Goal: Task Accomplishment & Management: Complete application form

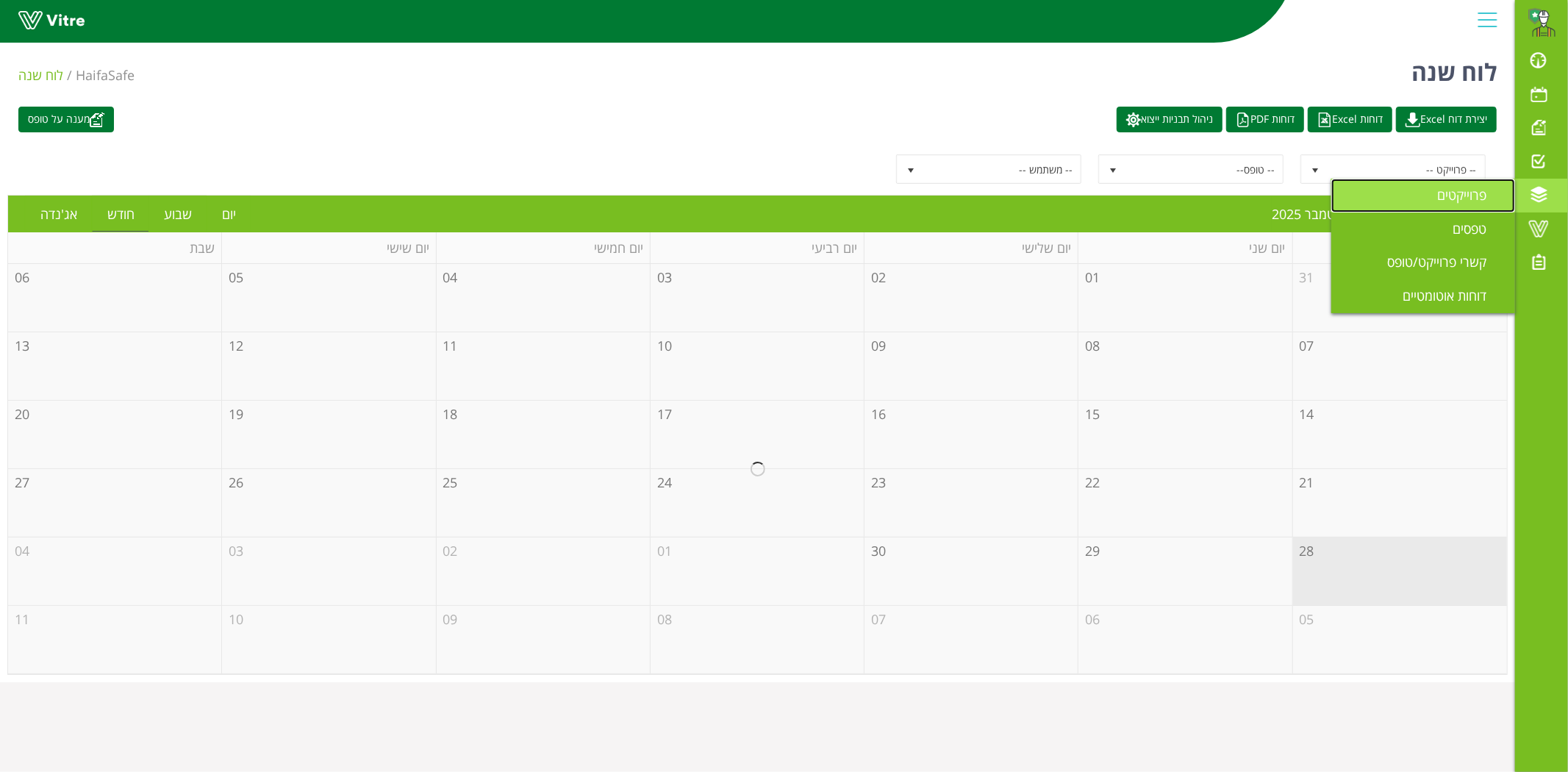
click at [1480, 195] on span "פרוייקטים" at bounding box center [1470, 194] width 67 height 18
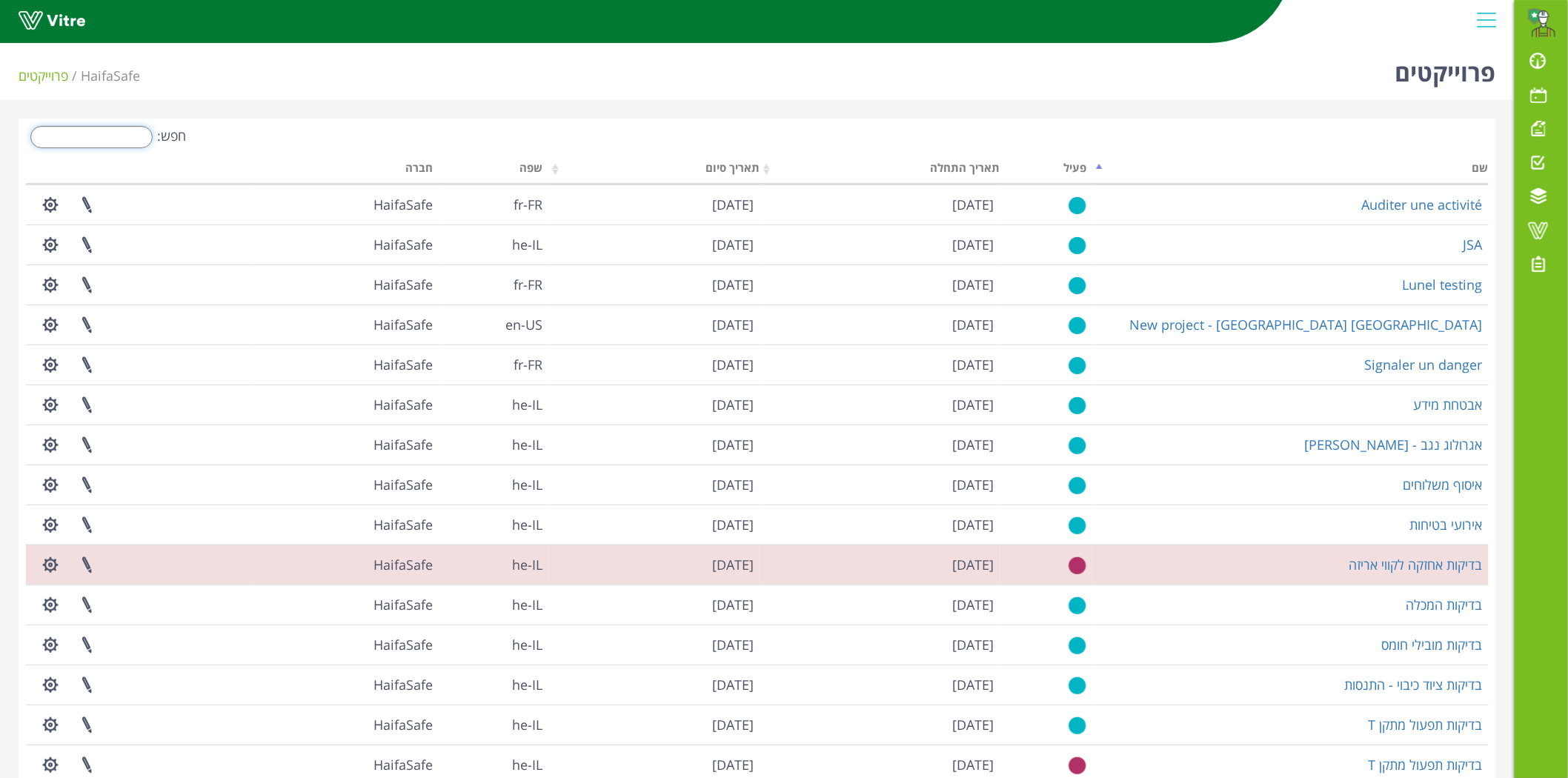
click at [148, 137] on input "חפש:" at bounding box center [91, 137] width 123 height 22
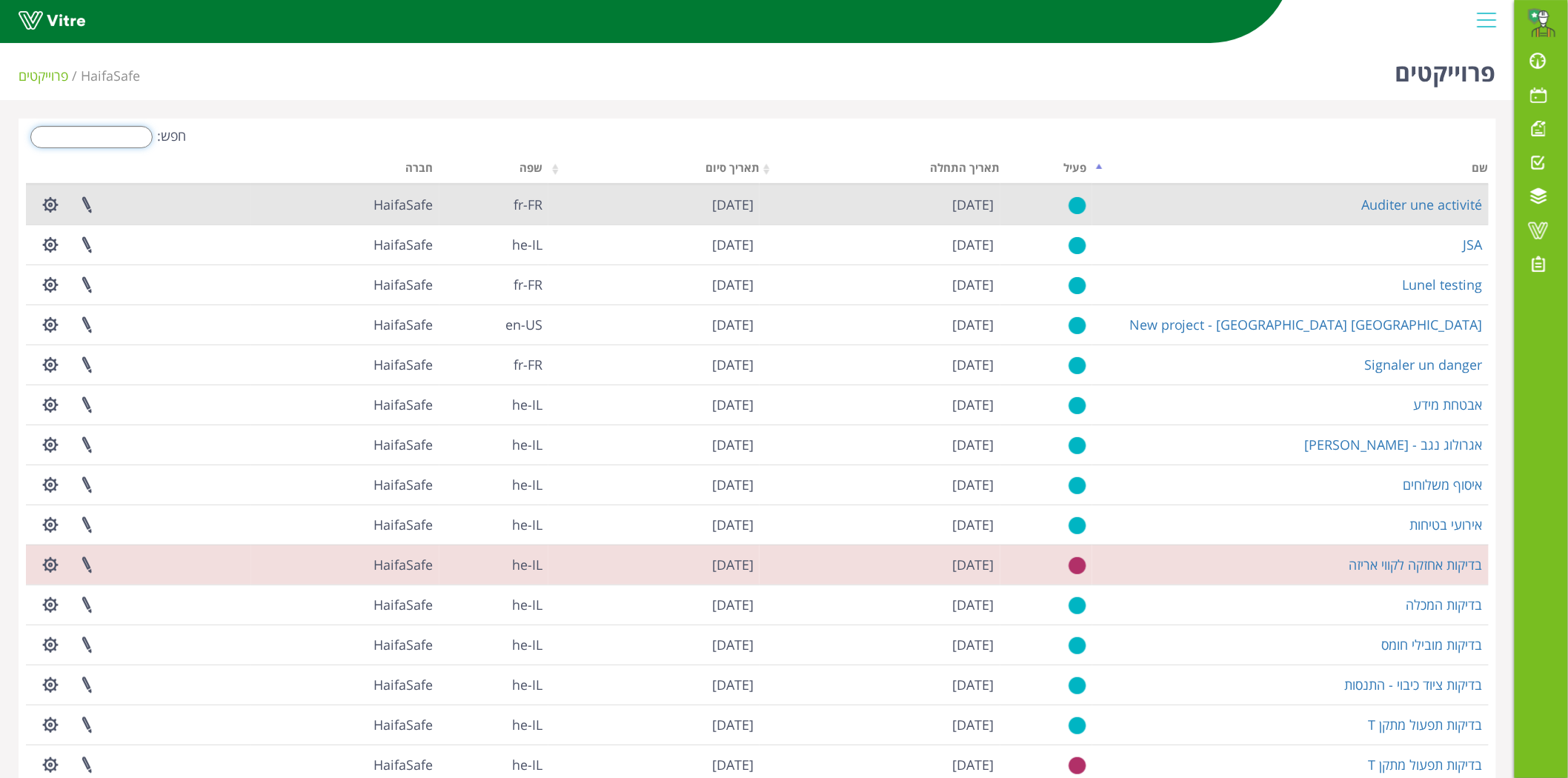
type input "s"
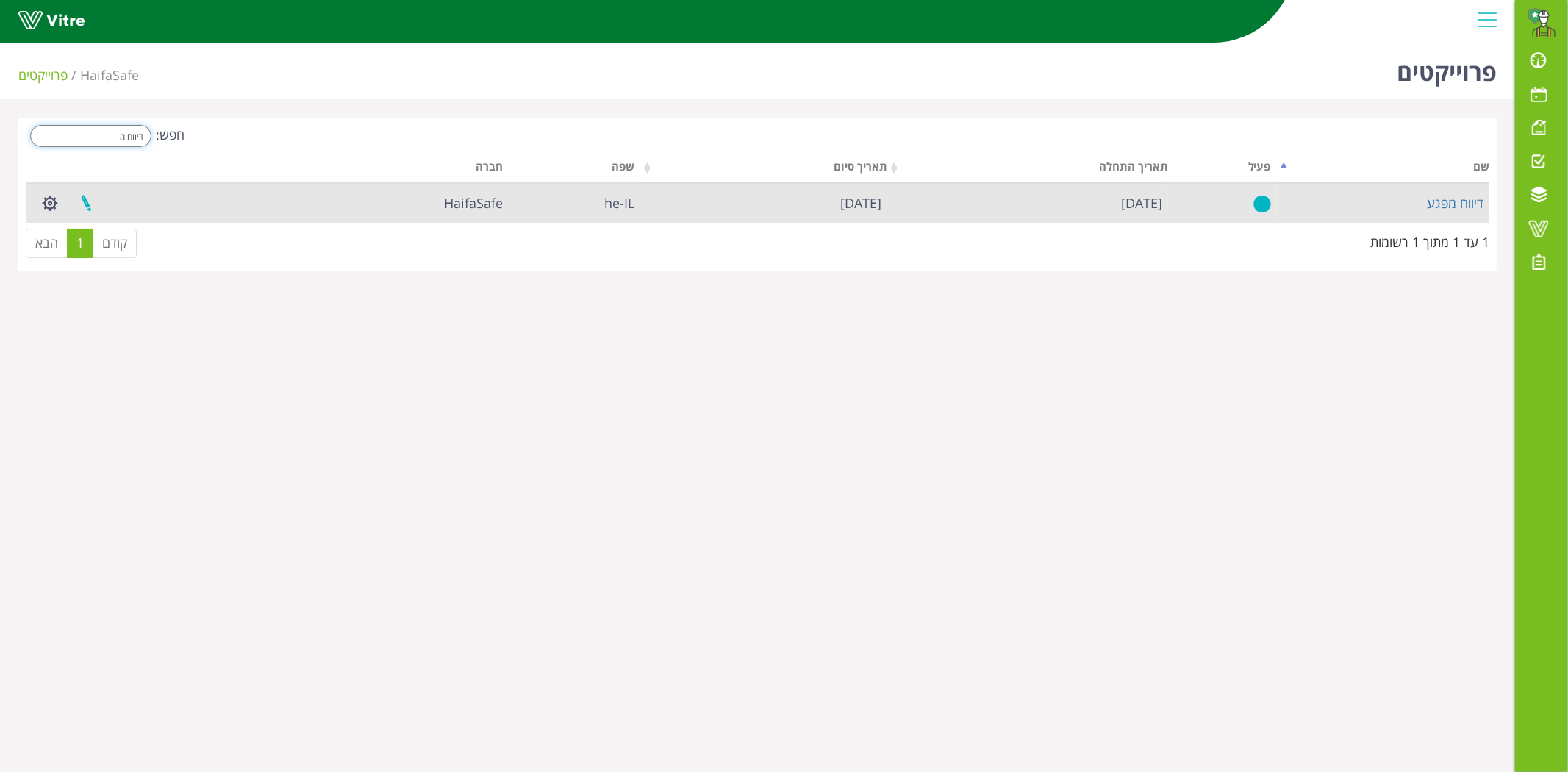
type input "דיווח מ"
click at [86, 204] on link at bounding box center [86, 203] width 37 height 39
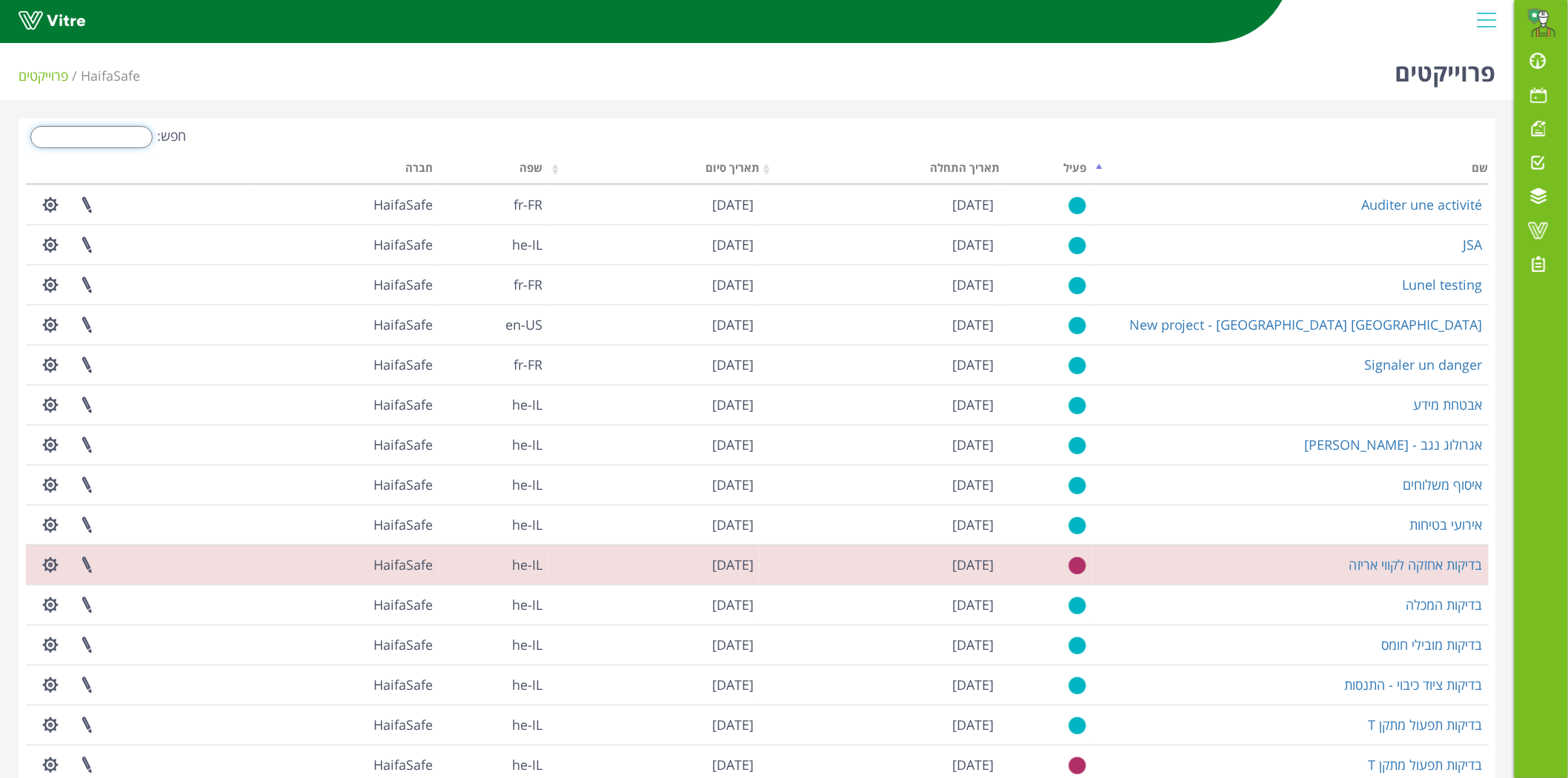
click at [68, 141] on input "חפש:" at bounding box center [91, 137] width 123 height 22
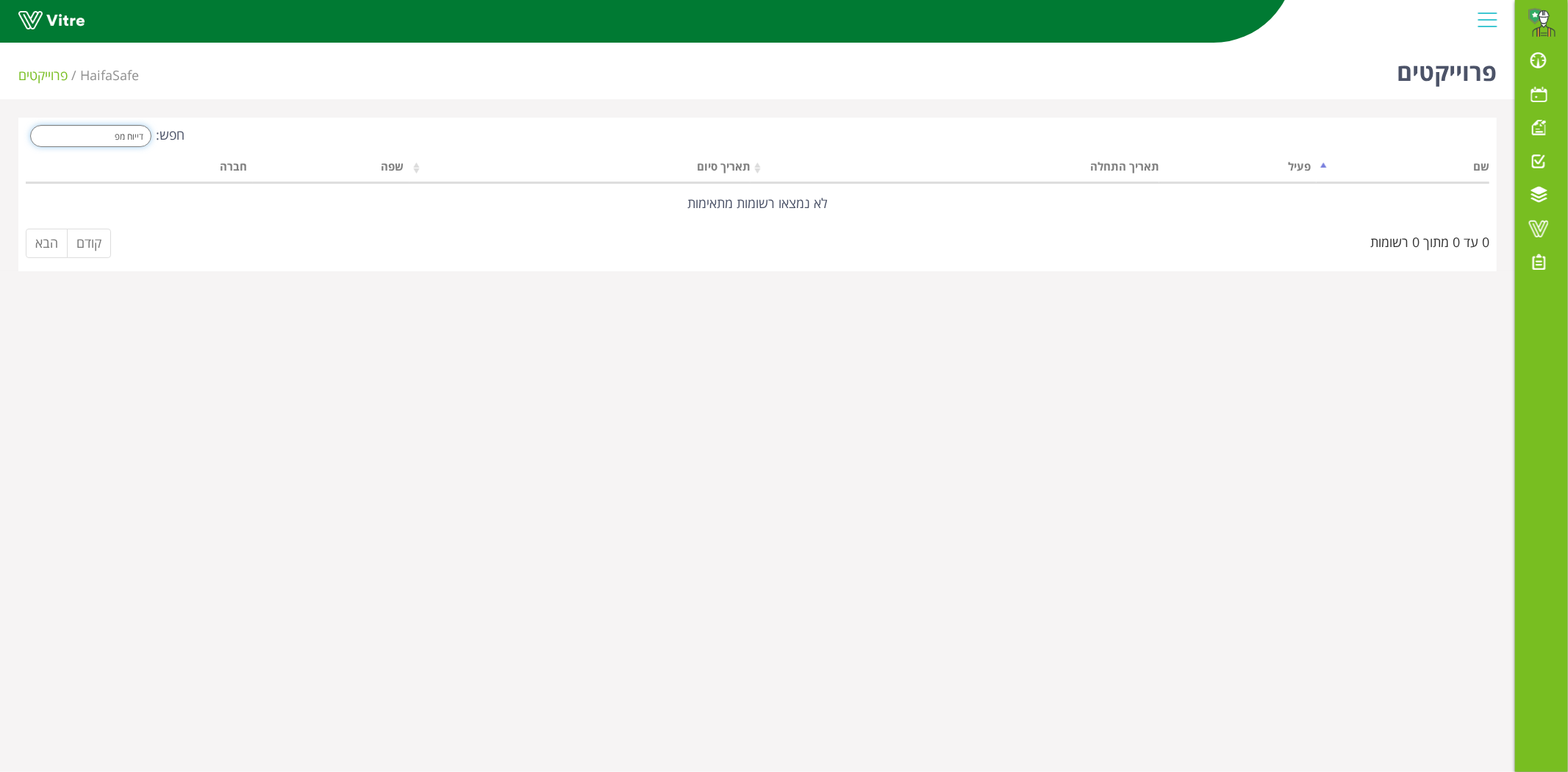
drag, startPoint x: 97, startPoint y: 142, endPoint x: 228, endPoint y: 138, distance: 131.1
click at [228, 138] on div "חפש: דייוח מפ" at bounding box center [387, 137] width 721 height 26
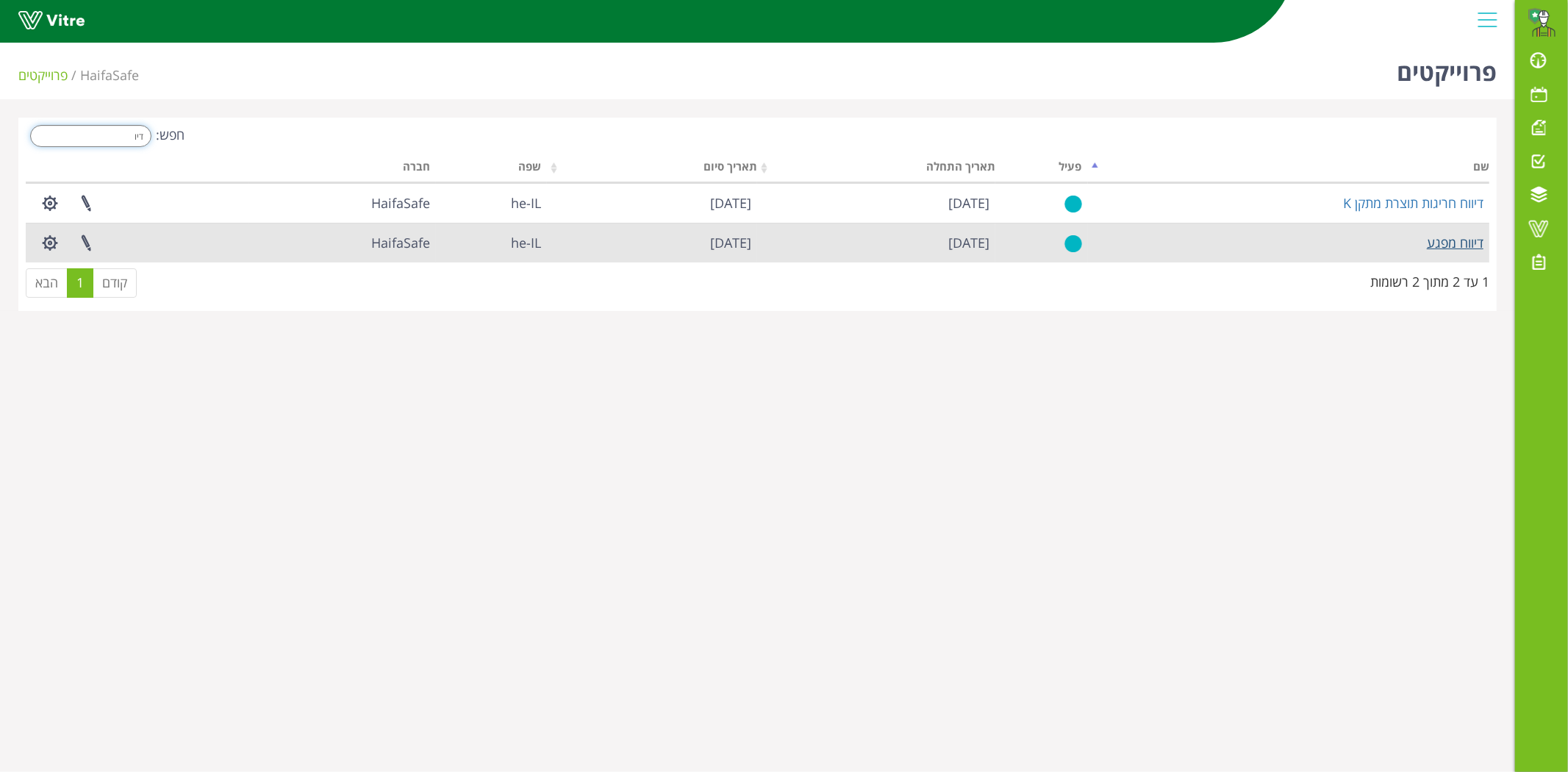
type input "דיו"
click at [1462, 234] on link "דיווח מפגע" at bounding box center [1455, 242] width 57 height 18
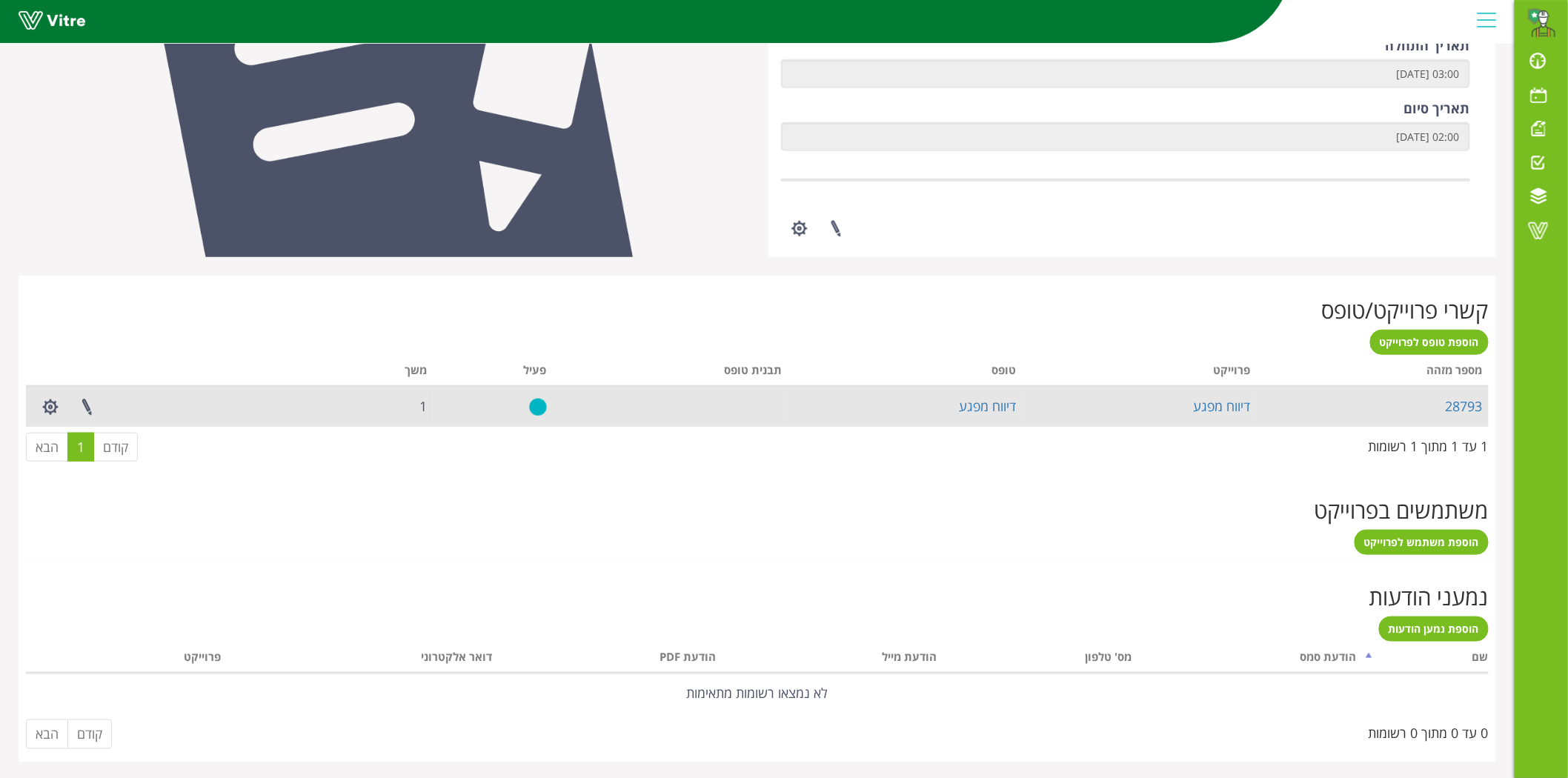
scroll to position [363, 0]
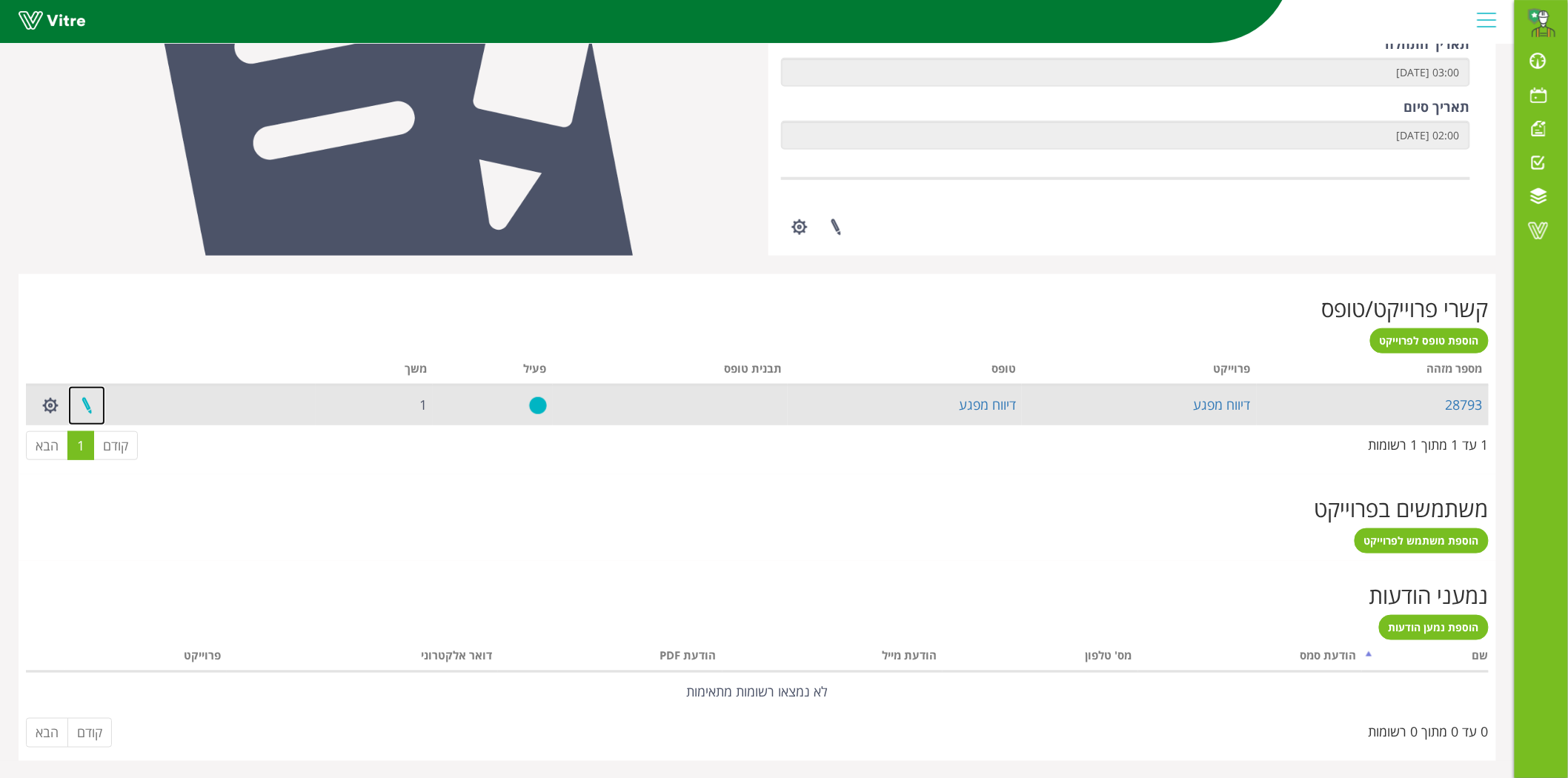
click at [82, 405] on link at bounding box center [87, 405] width 37 height 39
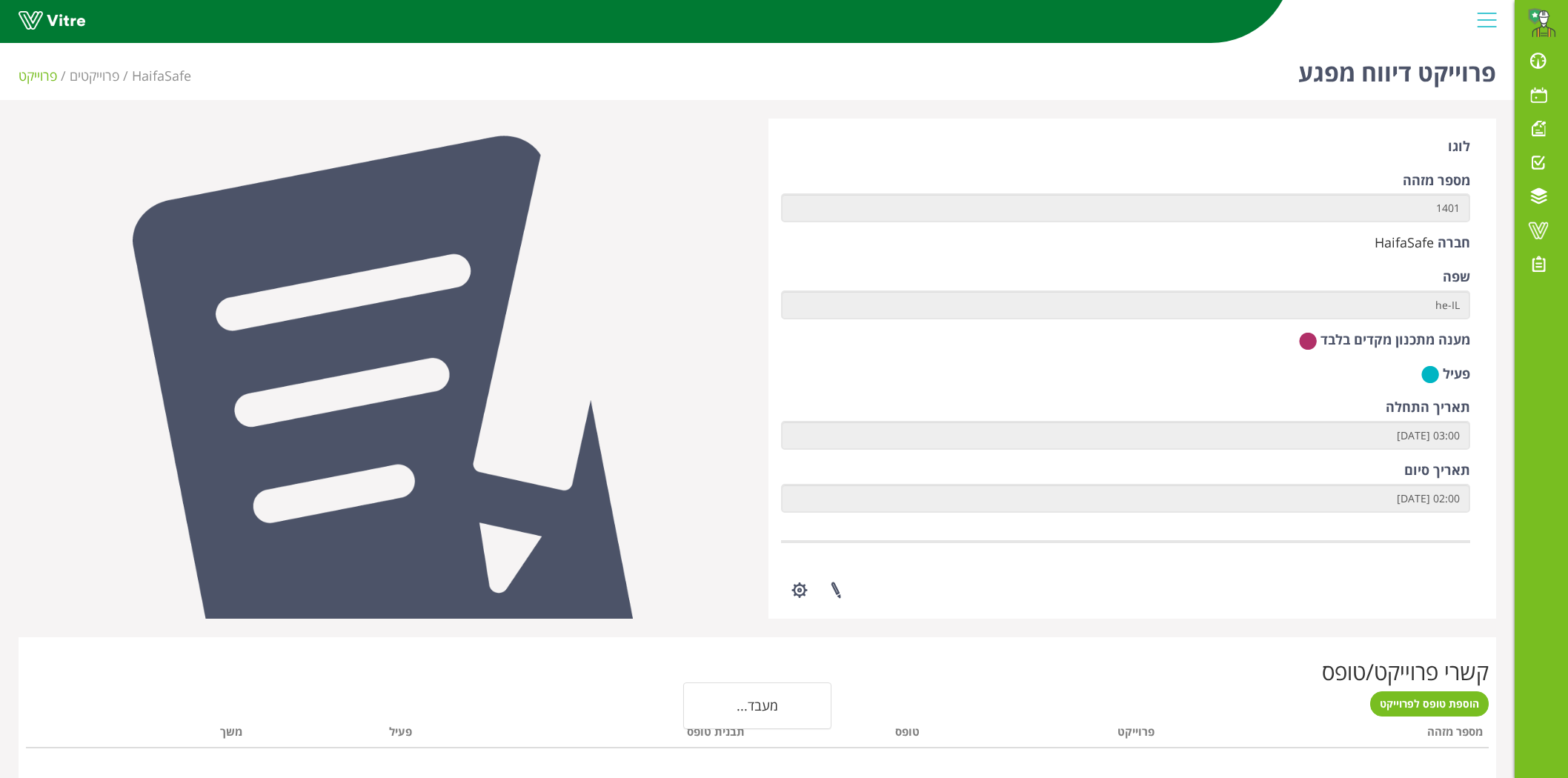
scroll to position [219, 0]
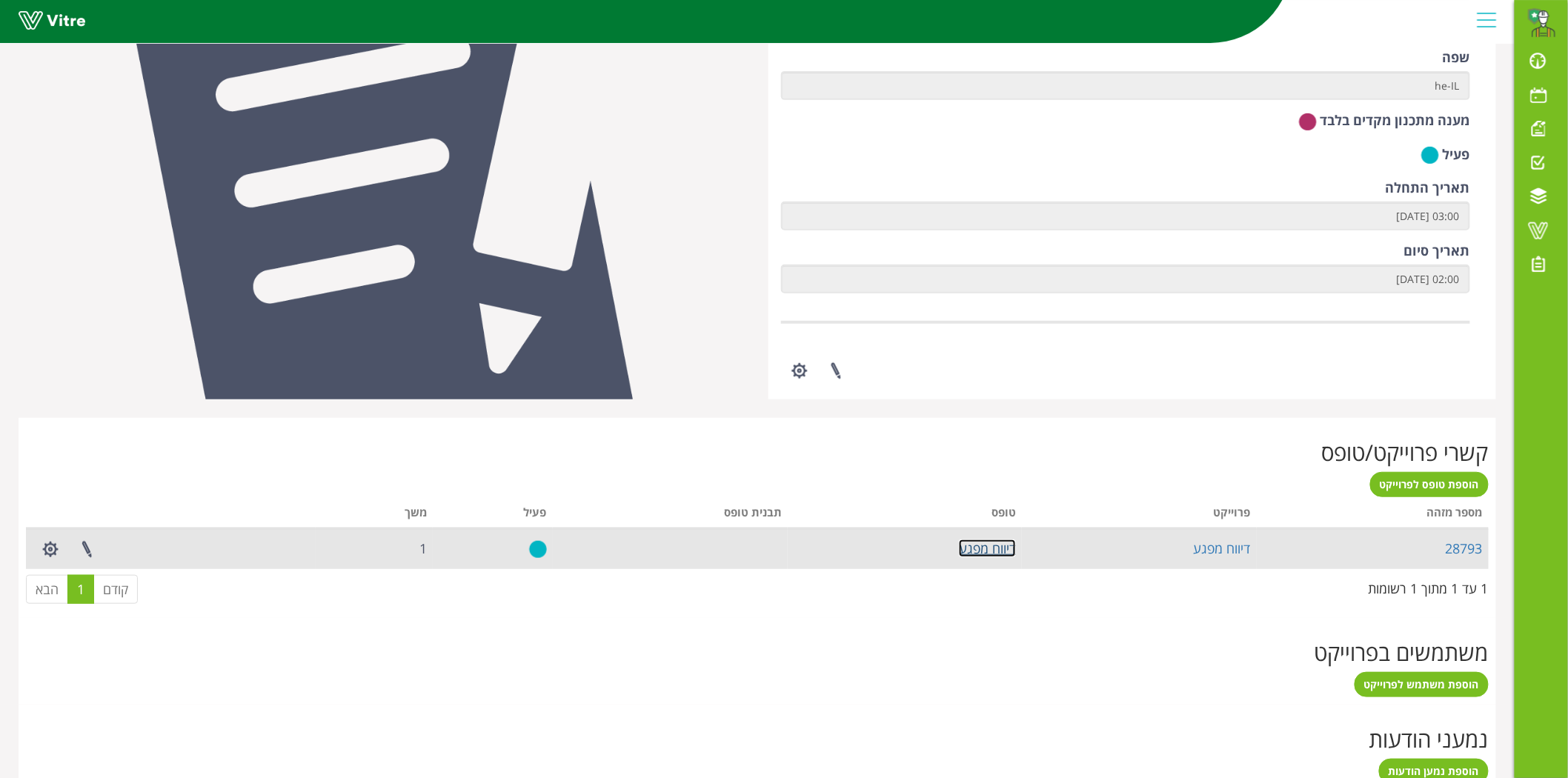
click at [994, 546] on link "דיווח מפגע" at bounding box center [987, 548] width 57 height 18
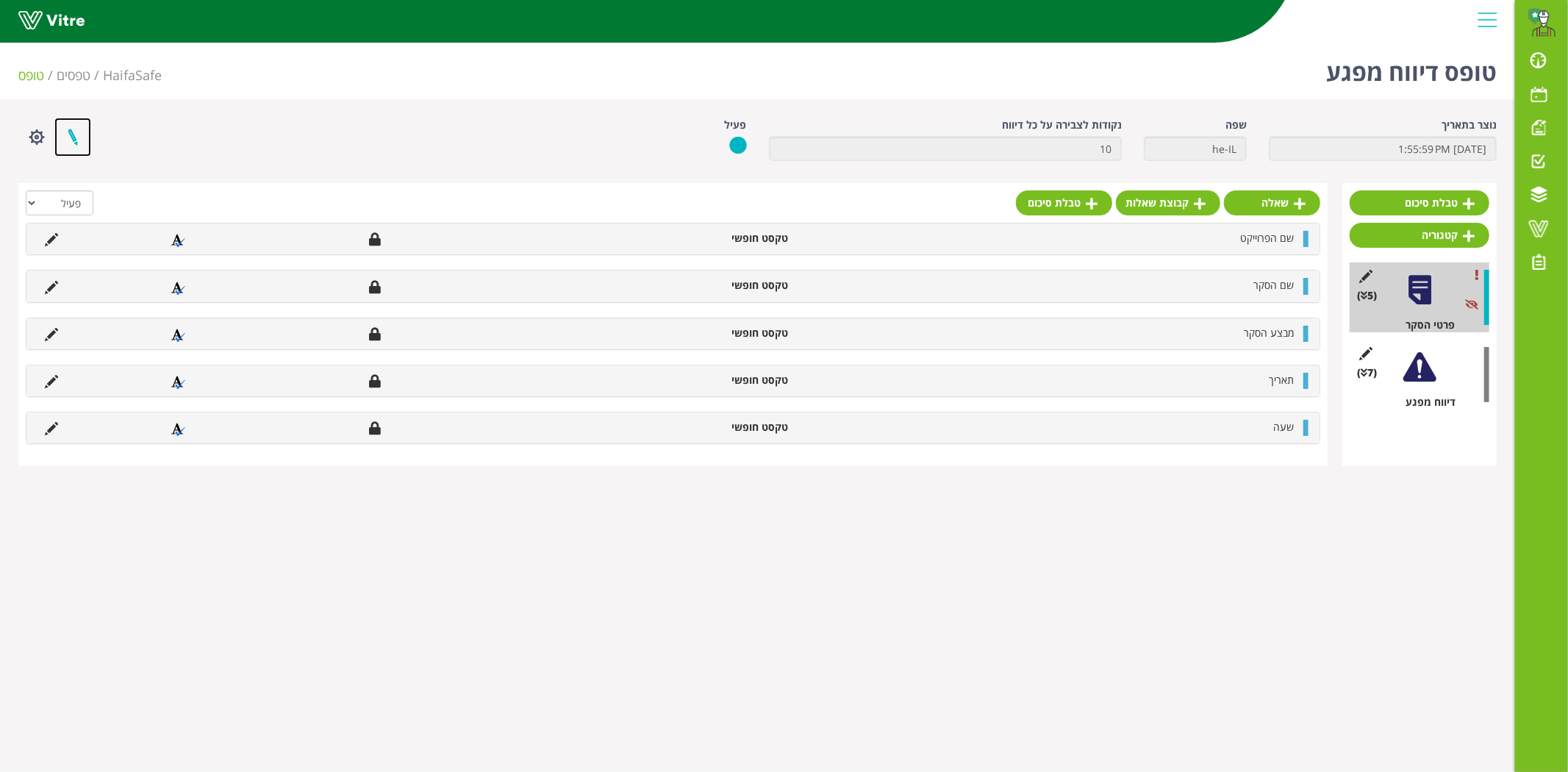
click at [68, 137] on link at bounding box center [73, 137] width 37 height 39
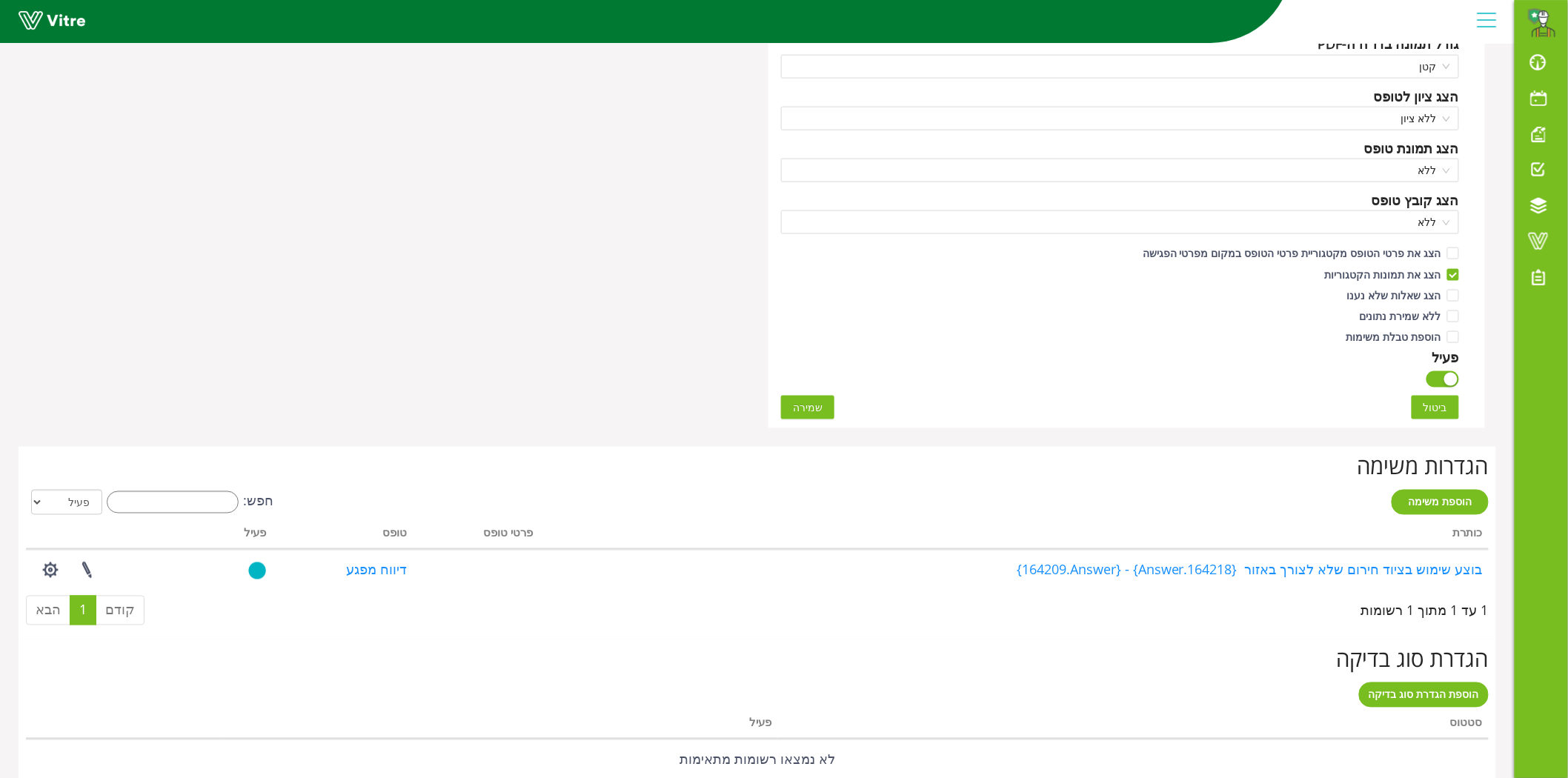
scroll to position [731, 0]
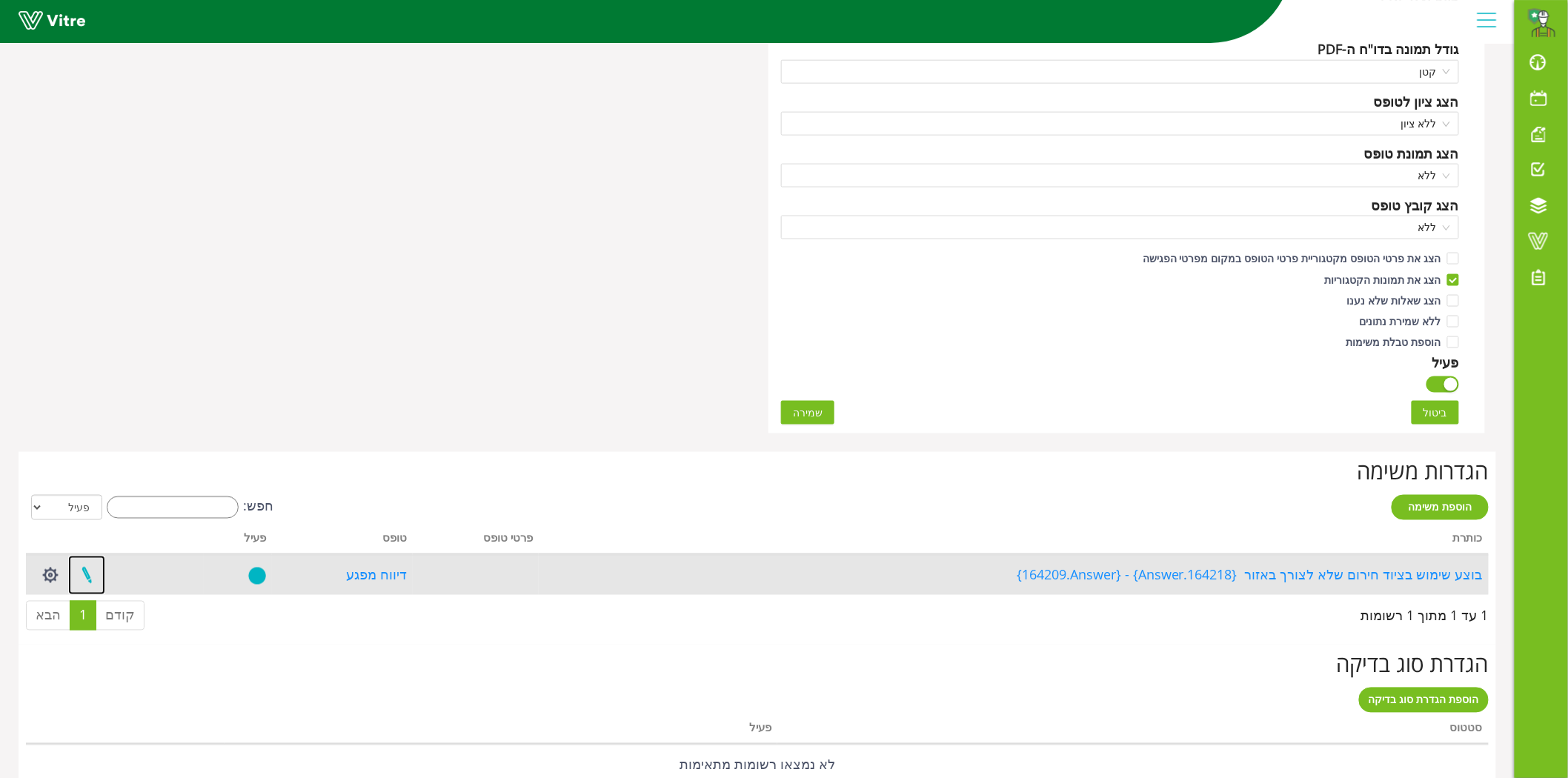
click at [87, 579] on link at bounding box center [87, 575] width 37 height 39
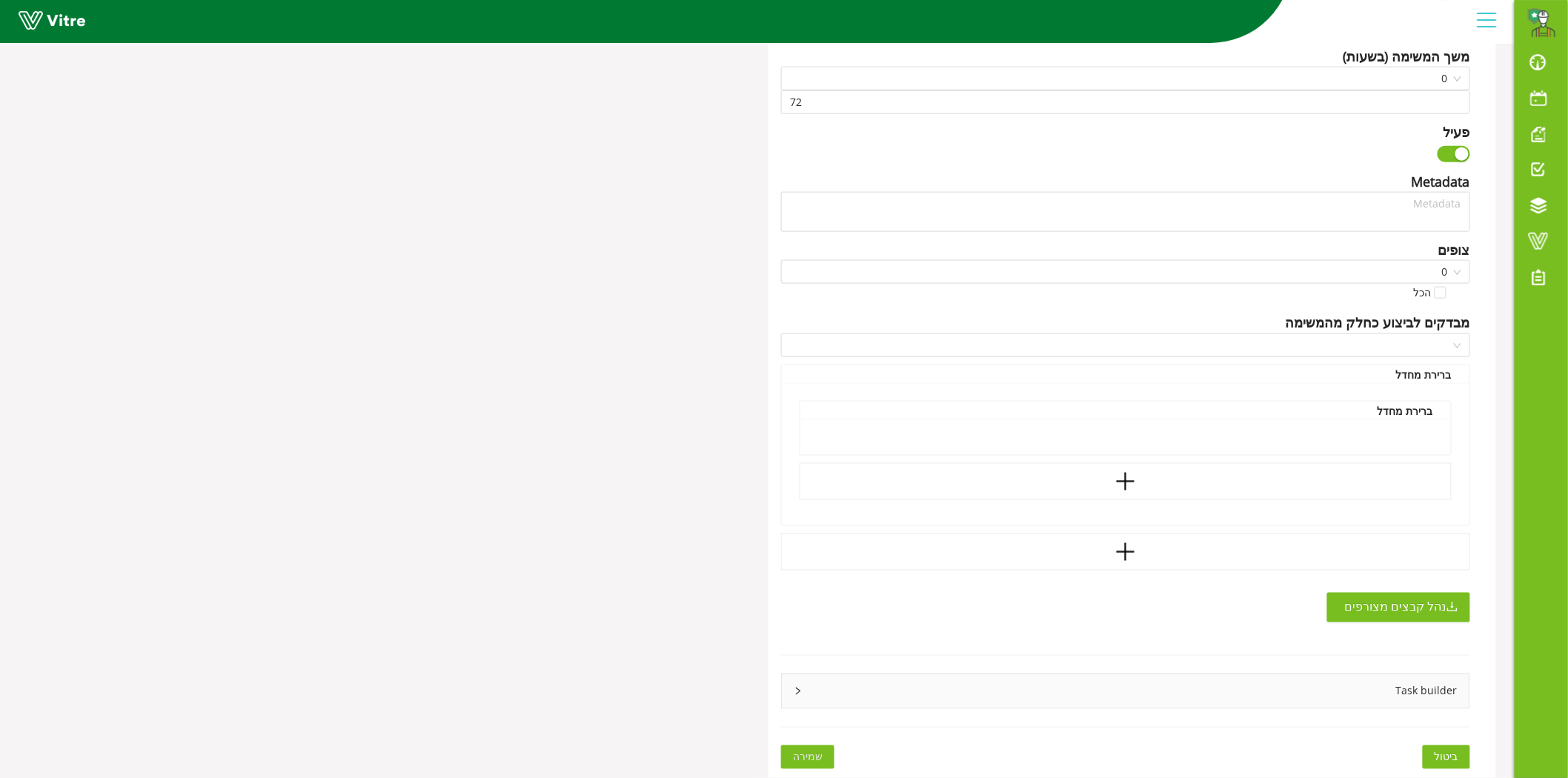
type input "[PERSON_NAME]"
type input "168"
type textarea "בוצע שימוש בציוד חירום שלא לצורך. נדרש לבצע בירור תוך 14 ימים."
checkbox input "true"
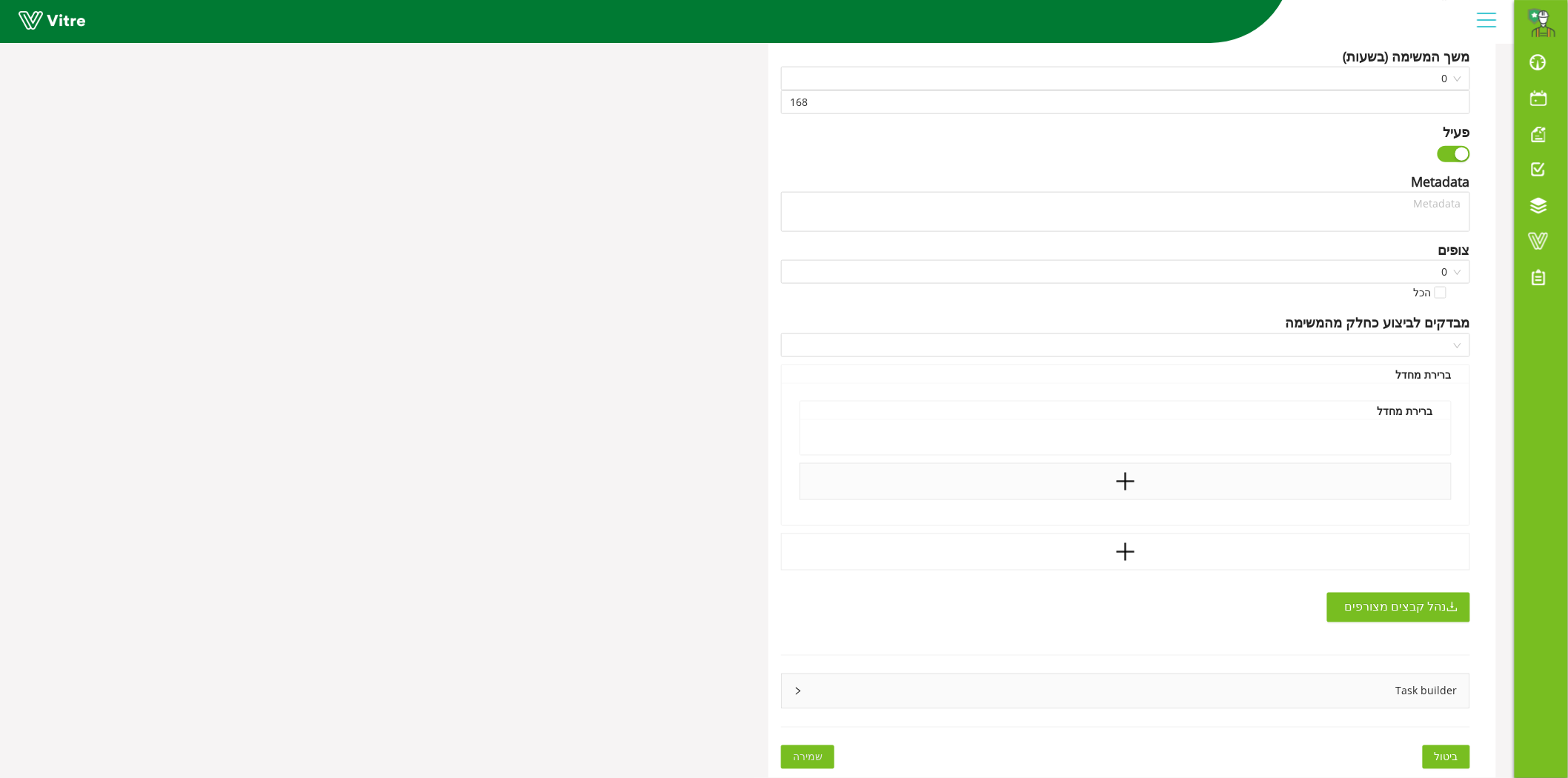
type input "336"
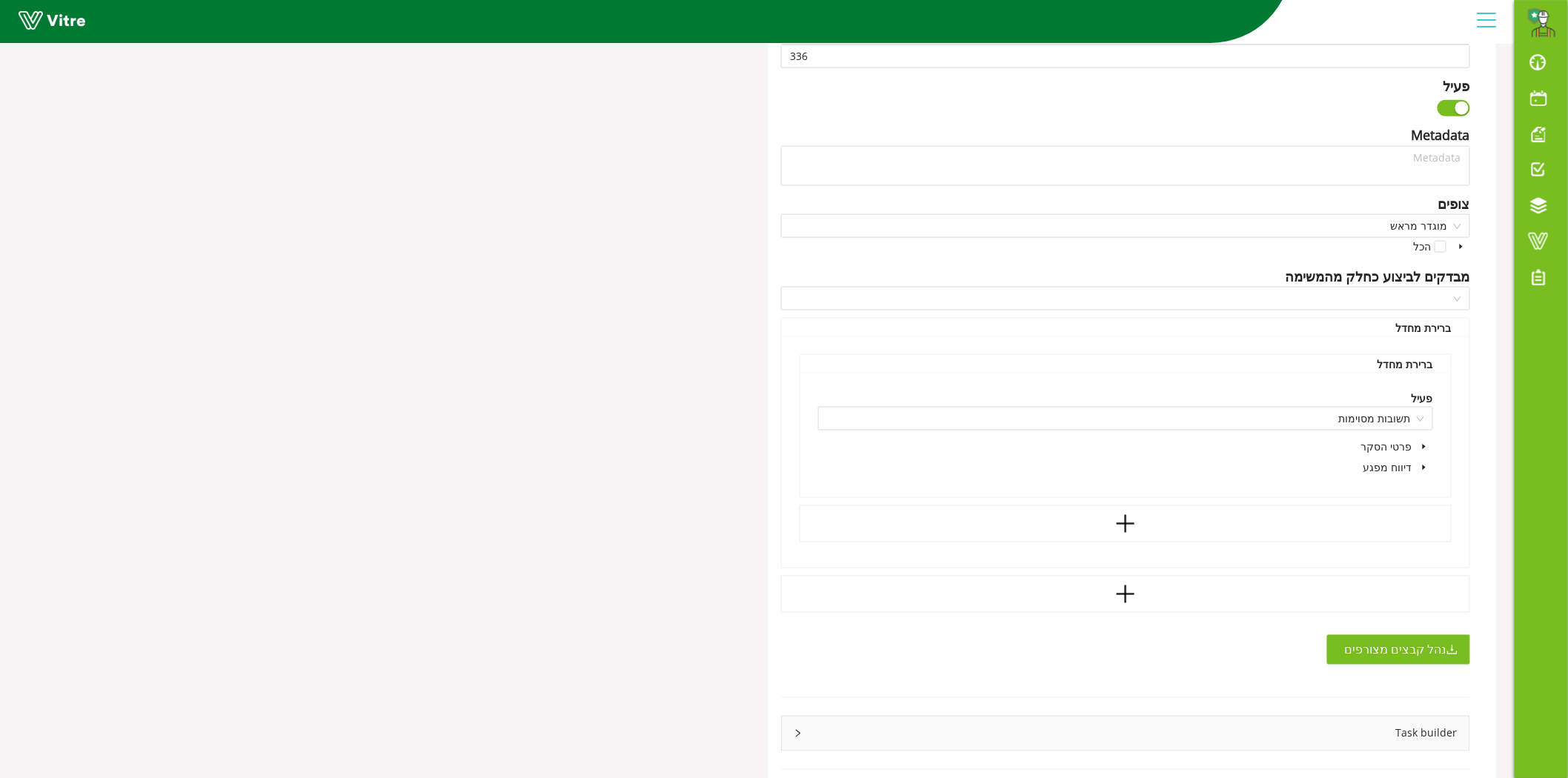
scroll to position [689, 0]
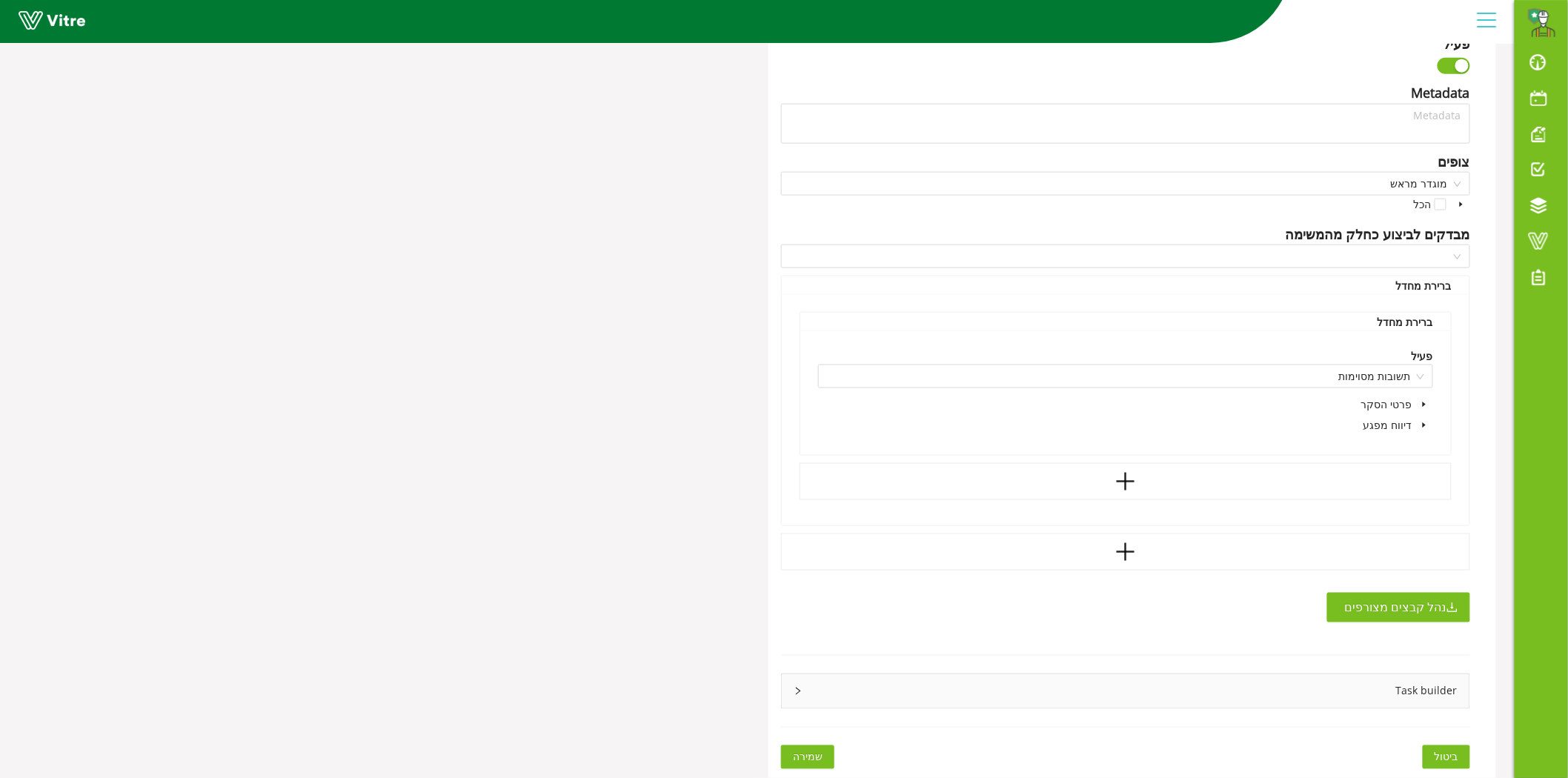
click at [1267, 689] on div "Task builder" at bounding box center [1126, 691] width 688 height 34
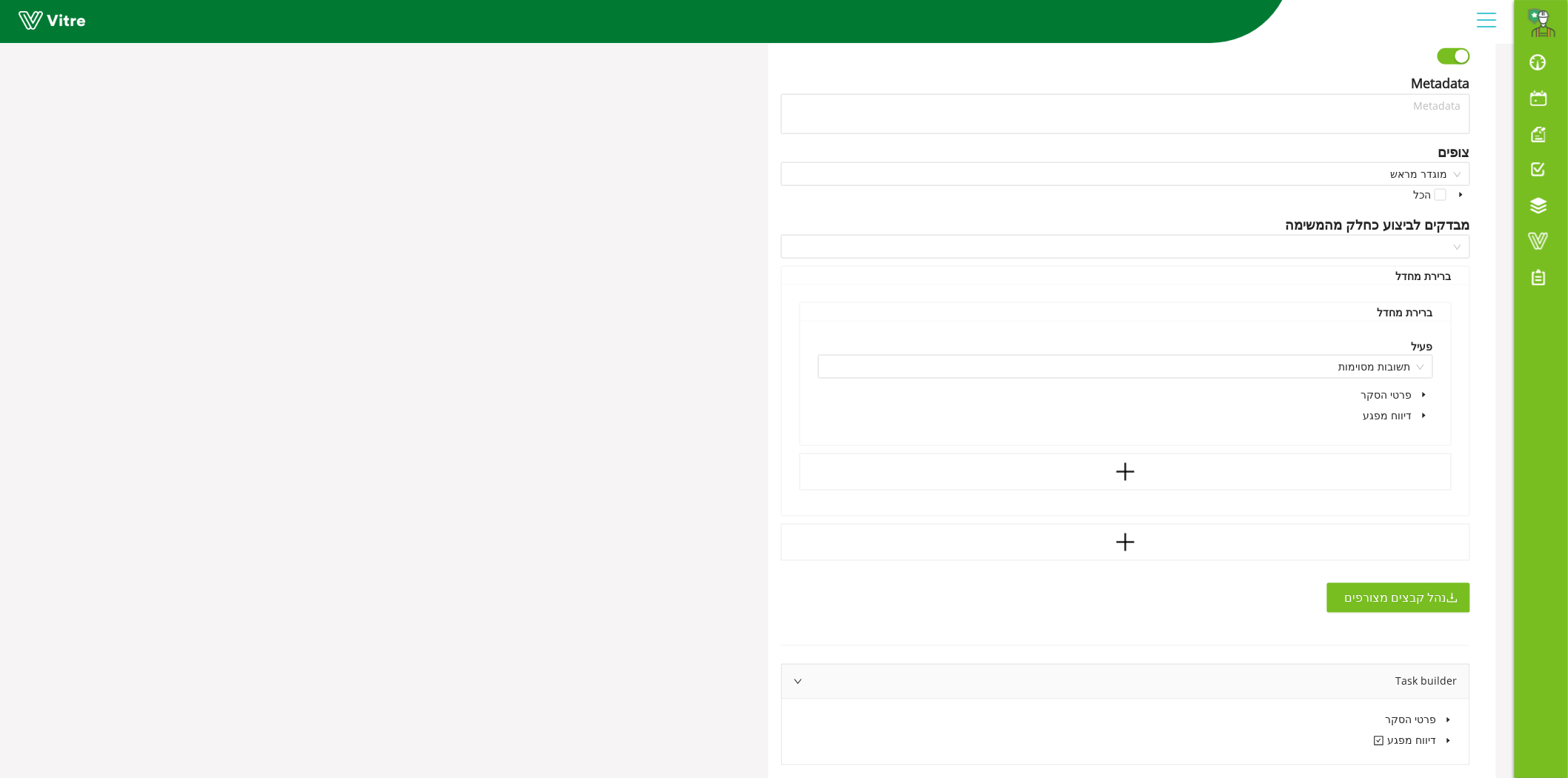
scroll to position [756, 0]
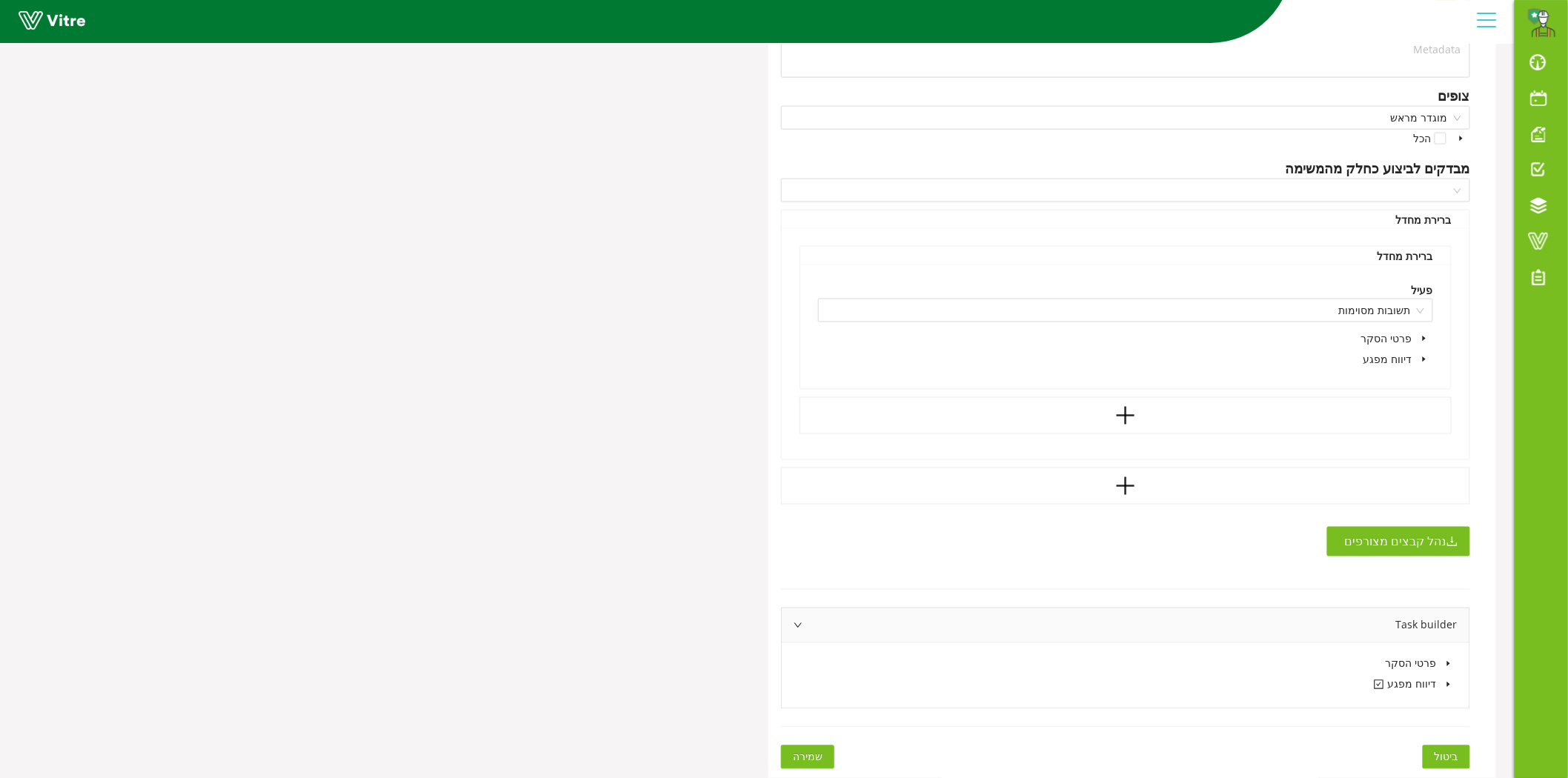
click at [1450, 684] on icon "caret-down" at bounding box center [1448, 684] width 7 height 7
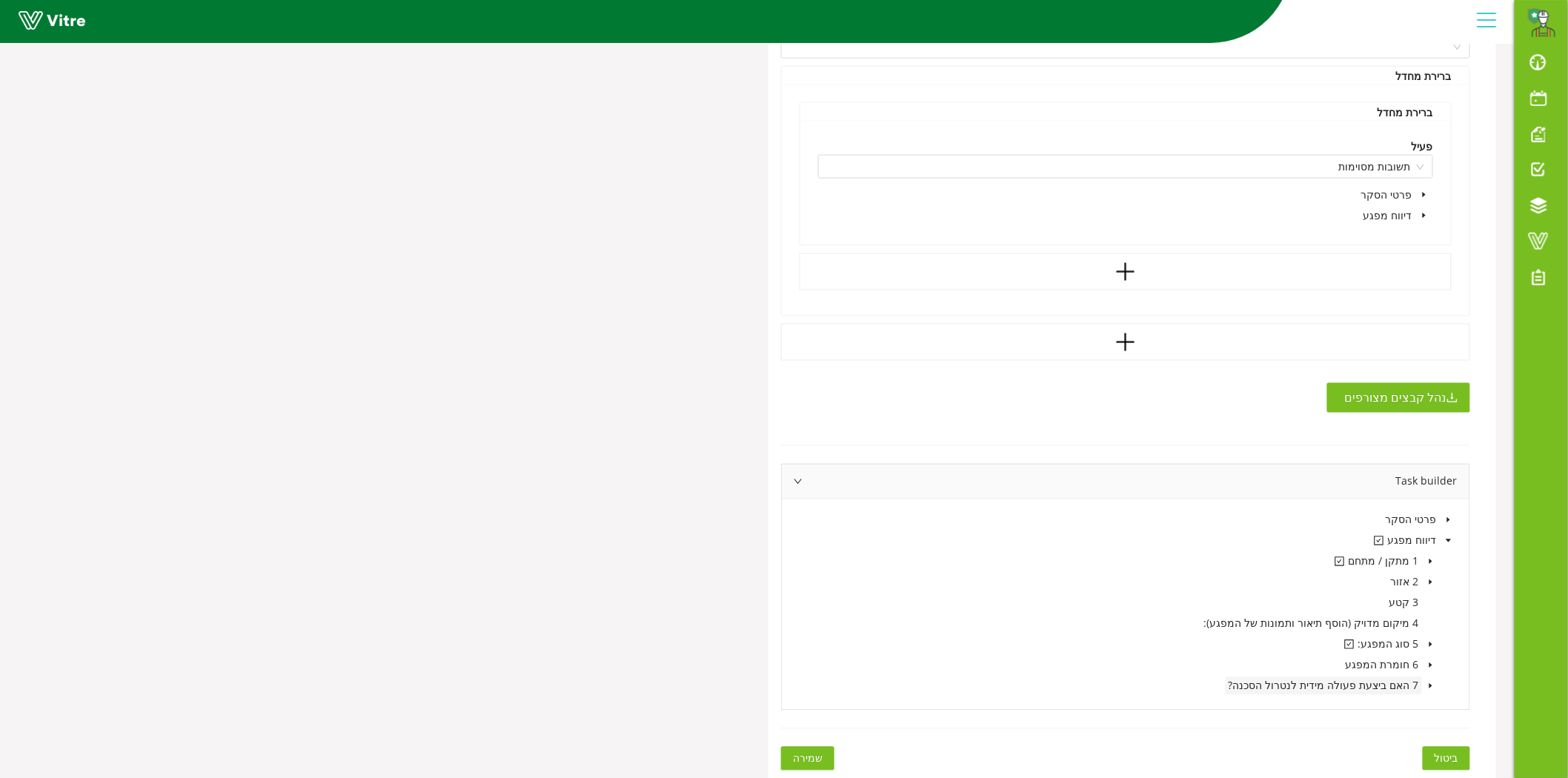
scroll to position [900, 0]
click at [1431, 561] on icon "caret-down" at bounding box center [1430, 560] width 7 height 7
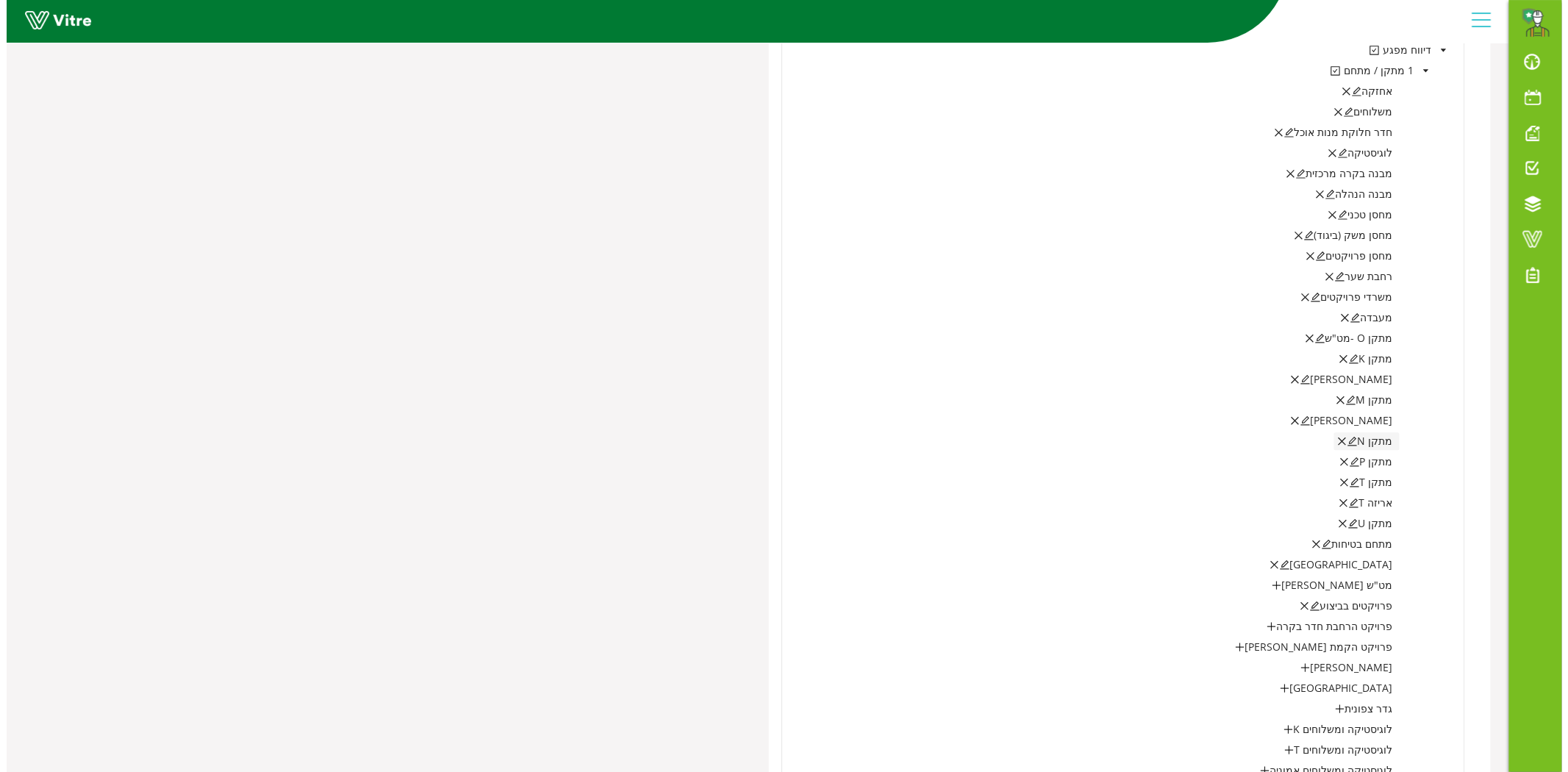
scroll to position [1383, 0]
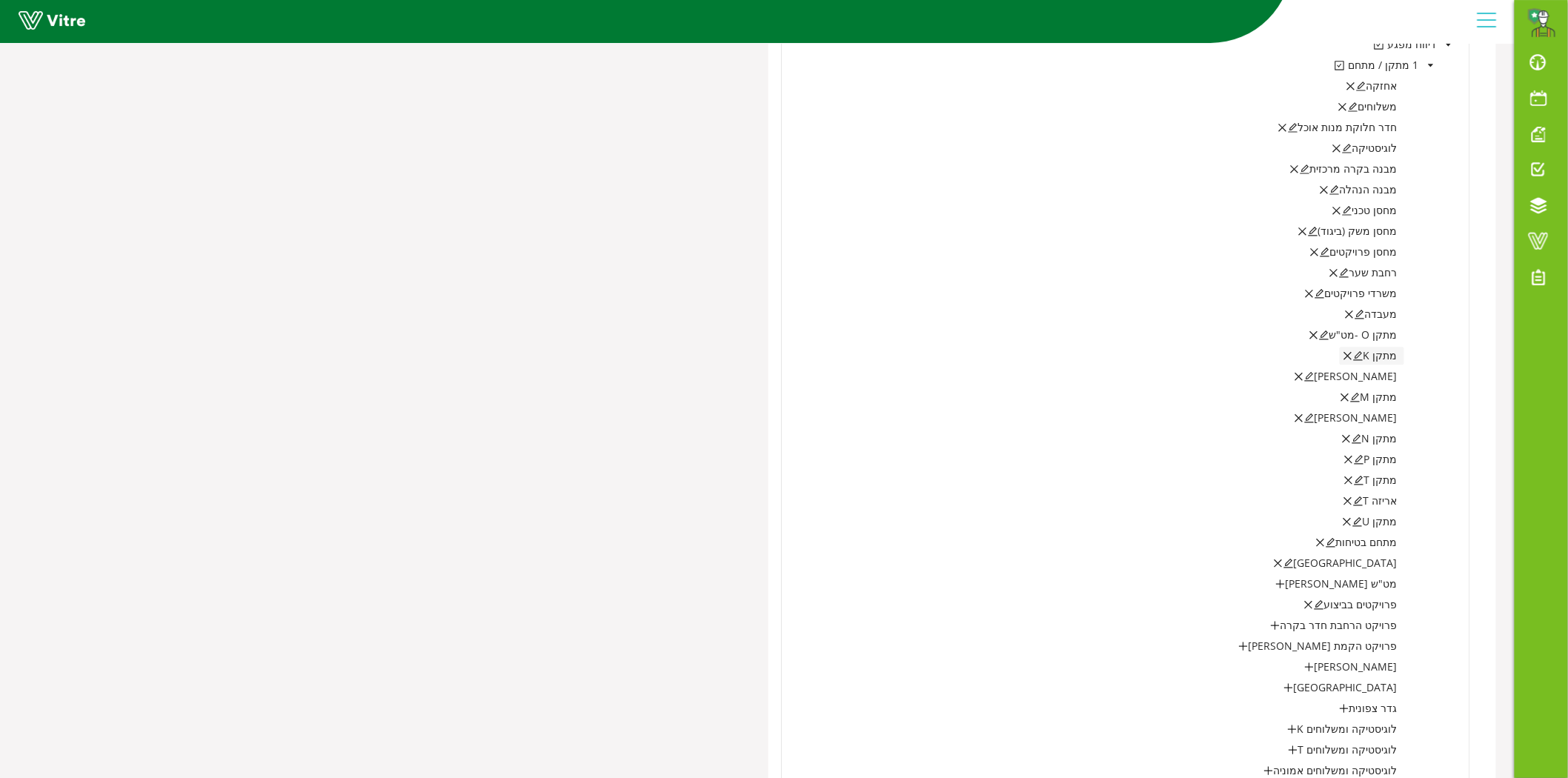
click at [1362, 356] on icon "edit" at bounding box center [1357, 355] width 10 height 10
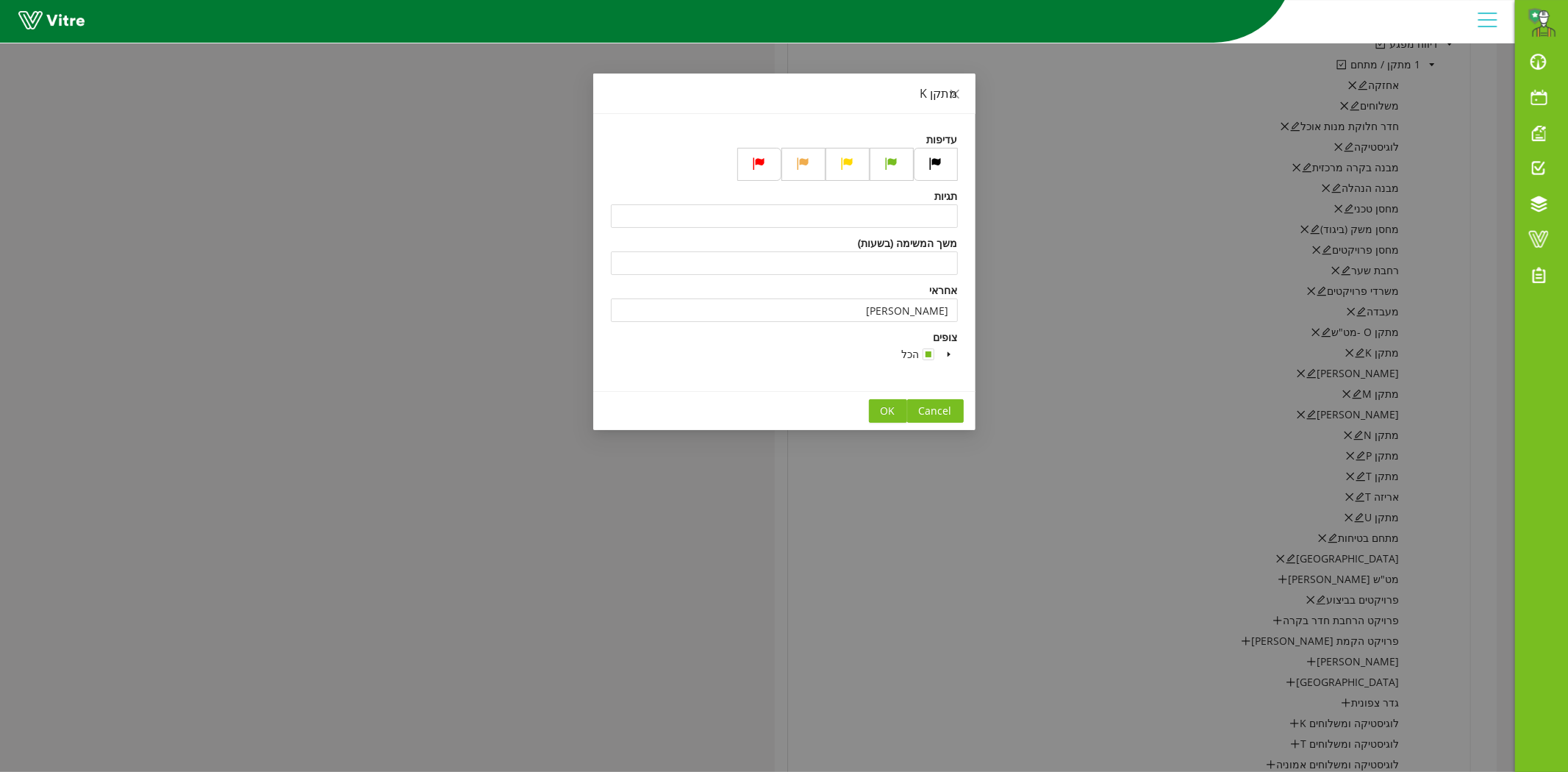
click at [948, 356] on icon "caret-down" at bounding box center [948, 355] width 3 height 6
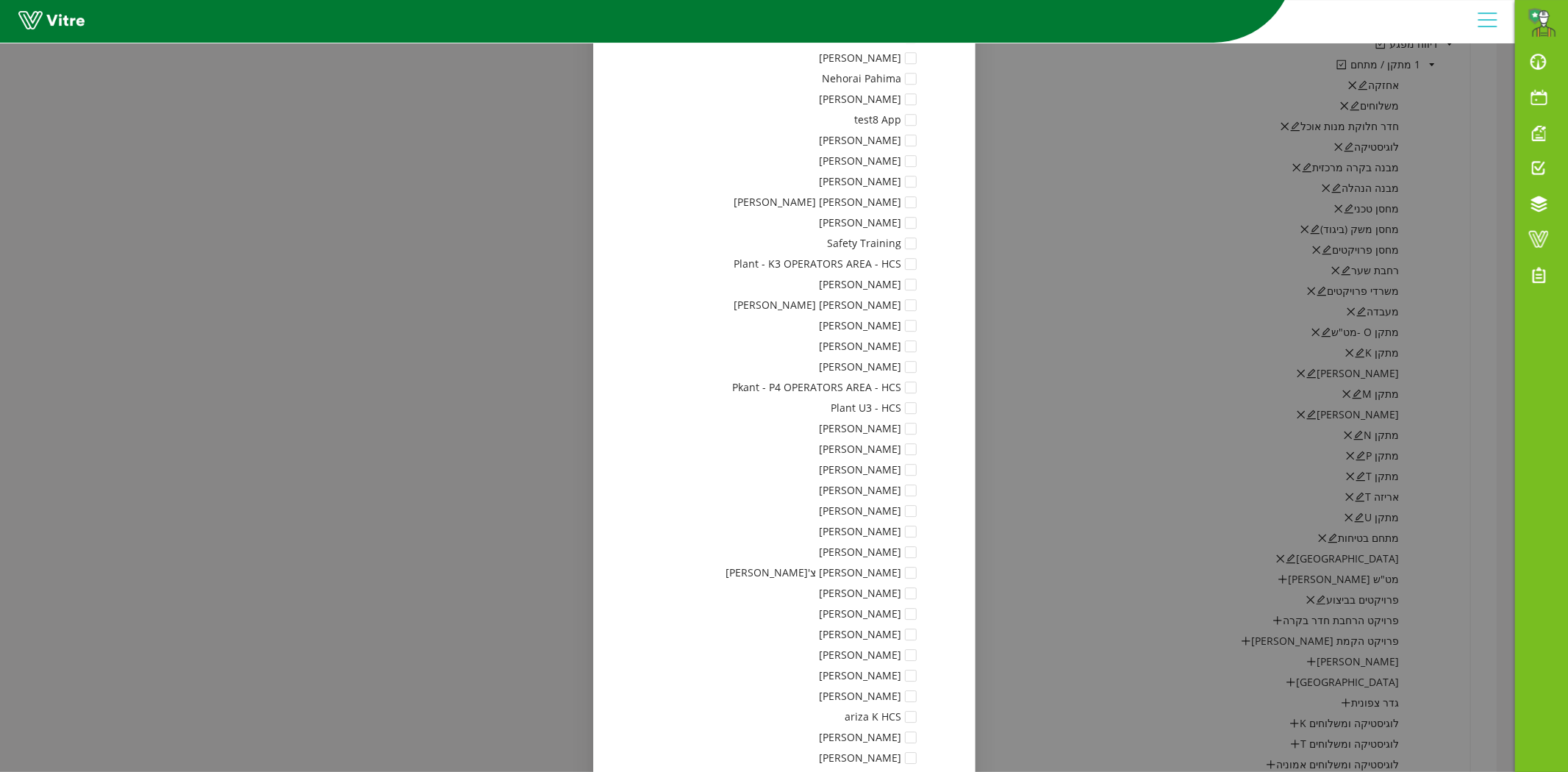
scroll to position [13681, 0]
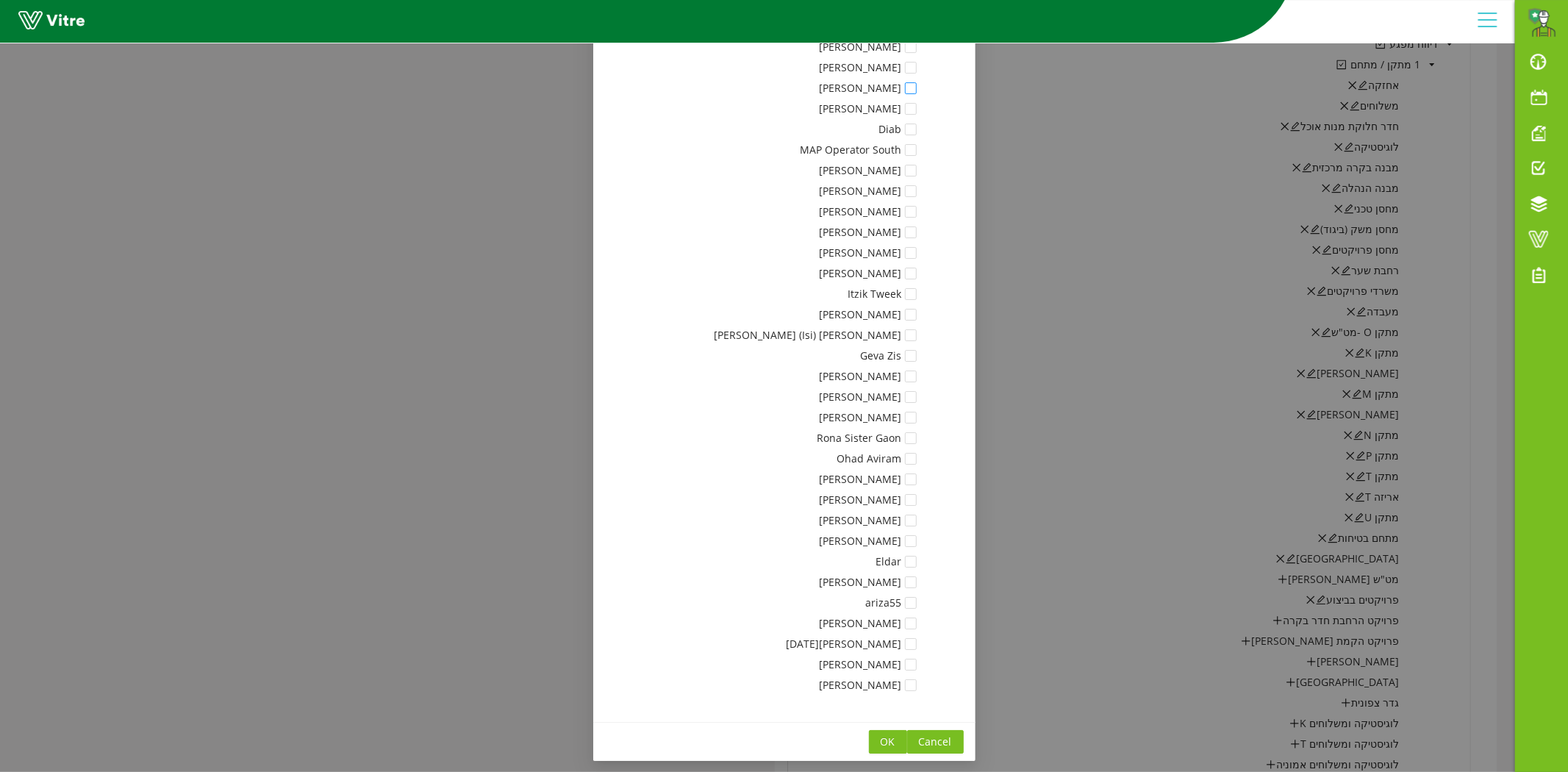
click at [916, 83] on span at bounding box center [911, 88] width 12 height 12
click at [891, 735] on span "OK" at bounding box center [889, 740] width 15 height 16
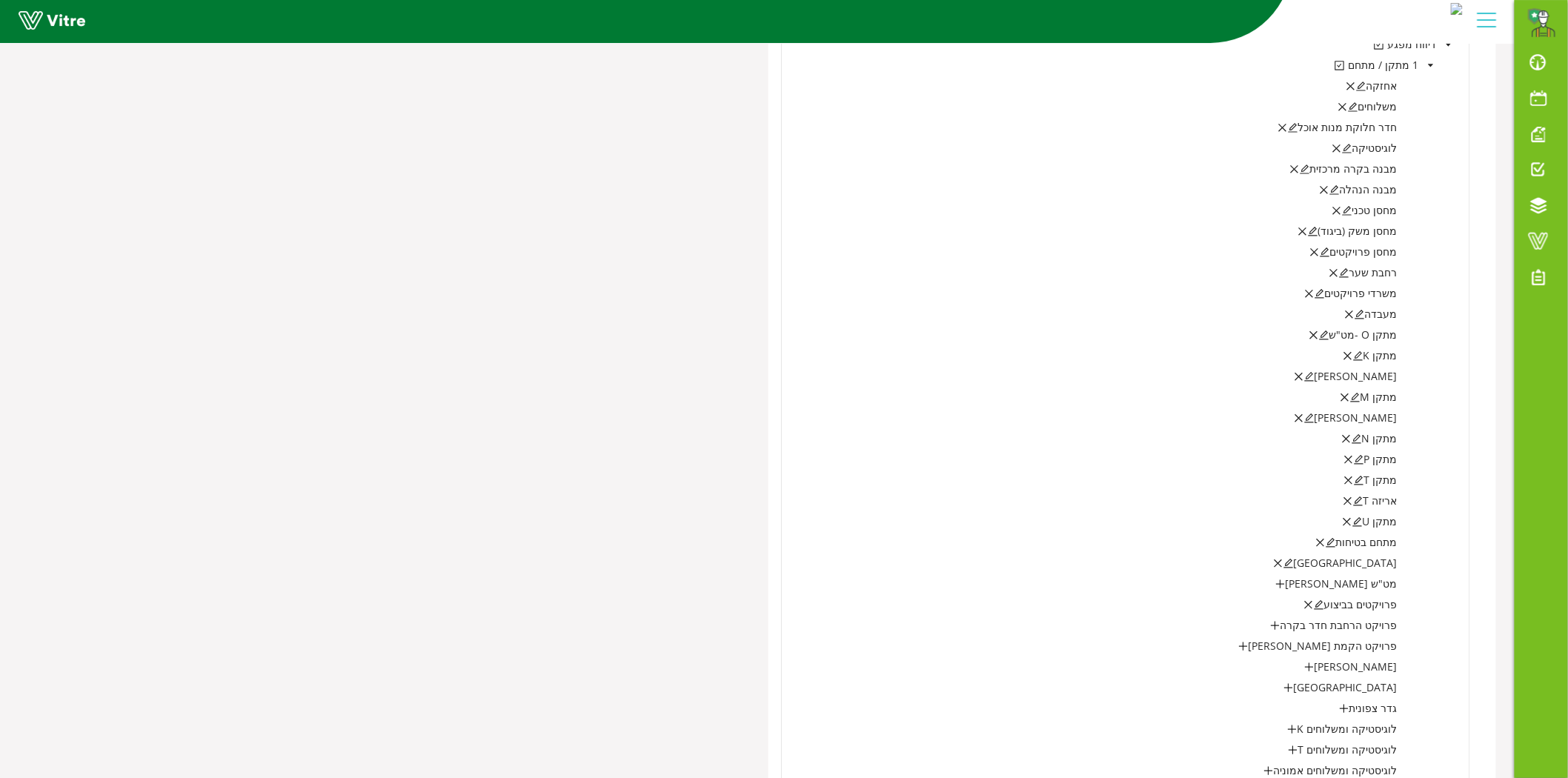
scroll to position [1646, 0]
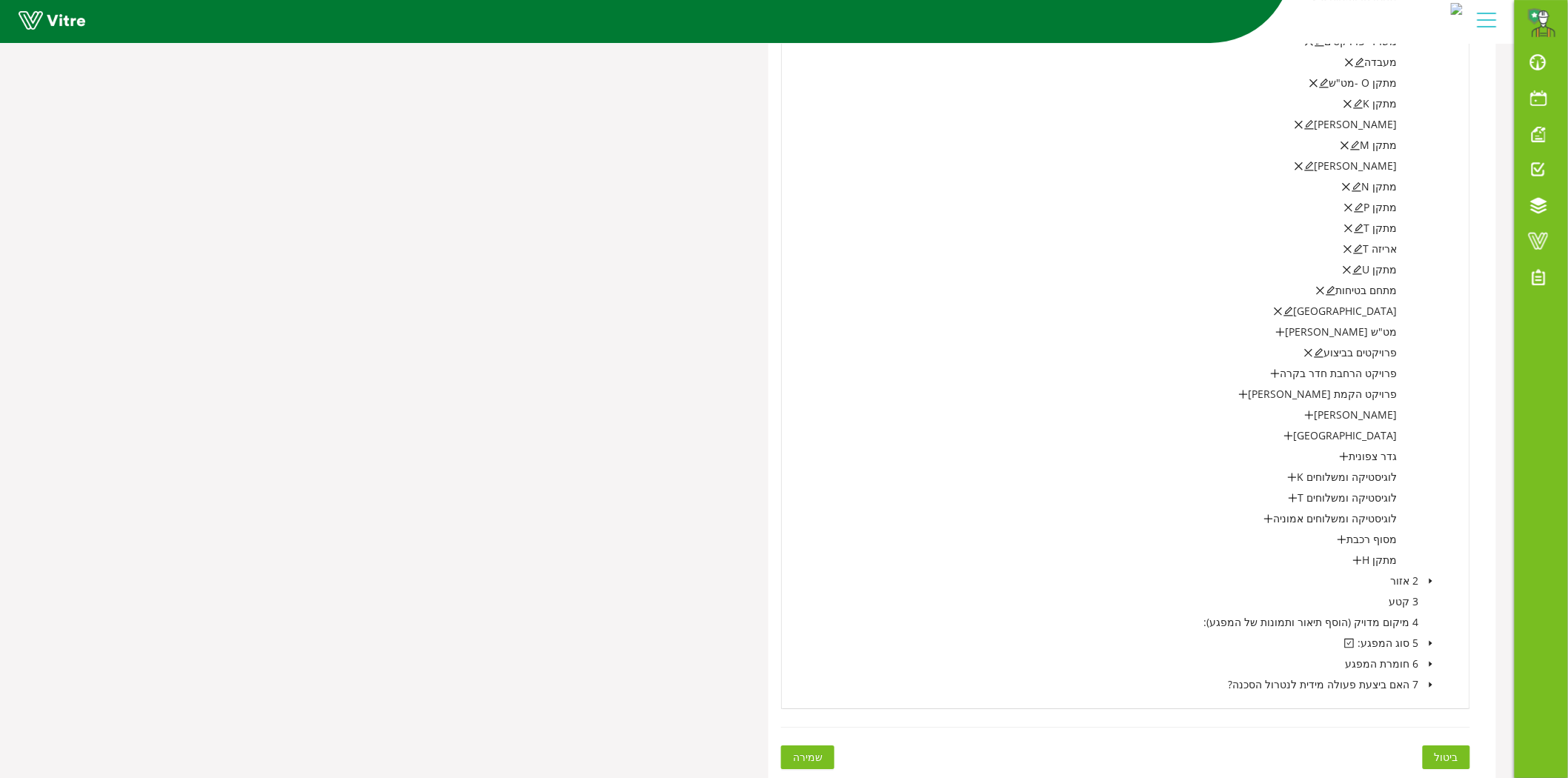
click at [810, 752] on span "שמירה" at bounding box center [807, 756] width 30 height 16
click at [798, 756] on span "שמירה" at bounding box center [807, 756] width 30 height 16
